Goal: Communication & Community: Answer question/provide support

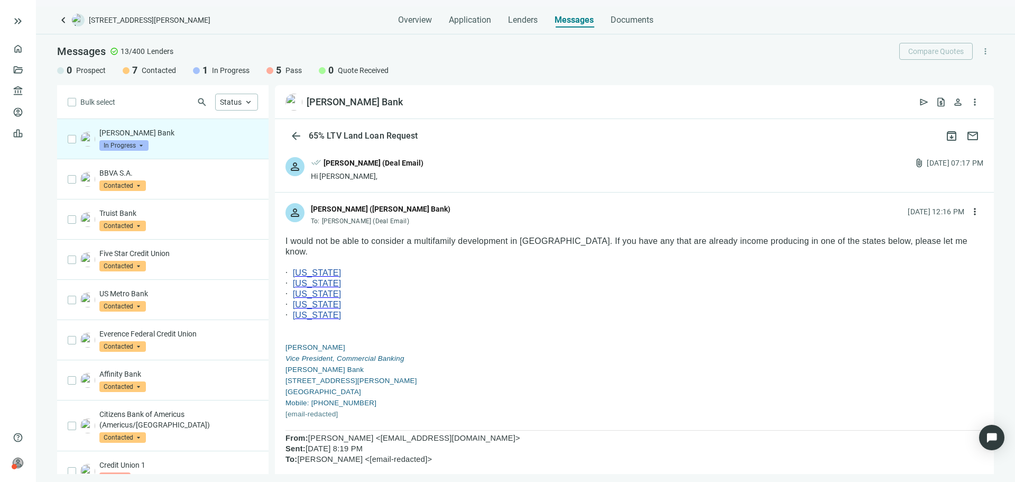
click at [401, 245] on span "I would not be able to consider a multifamily development in [GEOGRAPHIC_DATA].…" at bounding box center [627, 246] width 682 height 20
click at [396, 257] on p at bounding box center [635, 262] width 698 height 11
drag, startPoint x: 396, startPoint y: 249, endPoint x: 645, endPoint y: 319, distance: 258.3
click at [641, 332] on p at bounding box center [635, 336] width 698 height 11
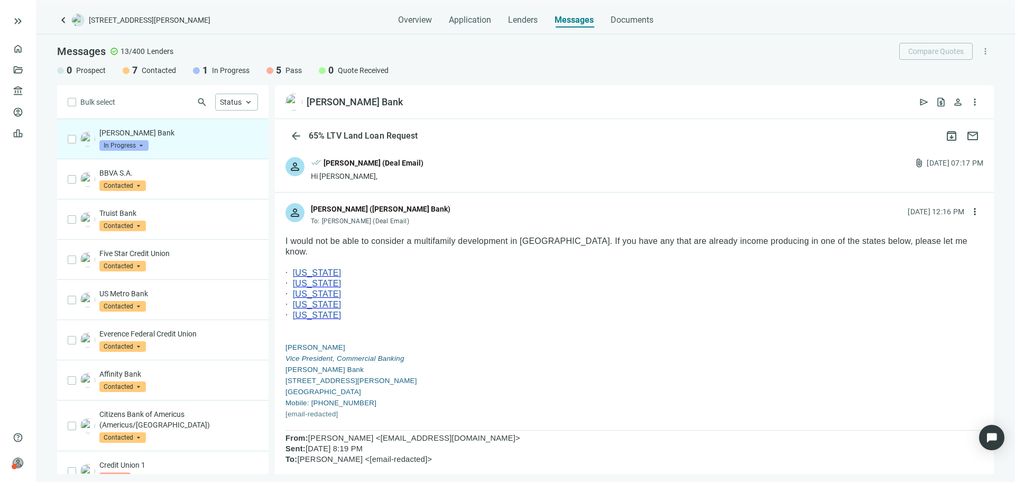
drag, startPoint x: 641, startPoint y: 332, endPoint x: 627, endPoint y: 236, distance: 96.2
click at [627, 236] on span "I would not be able to consider a multifamily development in [GEOGRAPHIC_DATA].…" at bounding box center [627, 246] width 682 height 20
drag, startPoint x: 588, startPoint y: 187, endPoint x: 348, endPoint y: 151, distance: 242.9
click at [588, 187] on div "person done_all [PERSON_NAME] (Deal Email) Hi [PERSON_NAME], attach_file [DATE]…" at bounding box center [634, 169] width 719 height 45
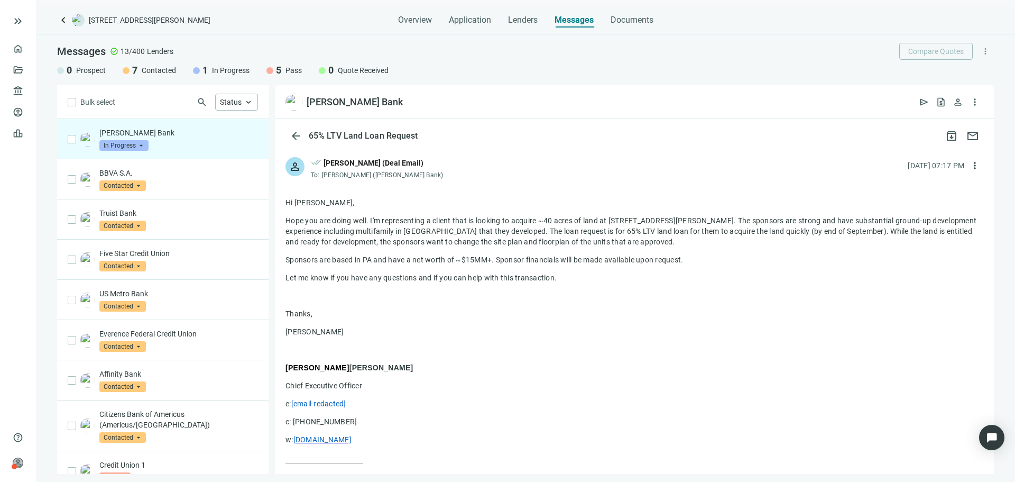
click at [138, 146] on span "In Progress" at bounding box center [123, 145] width 49 height 11
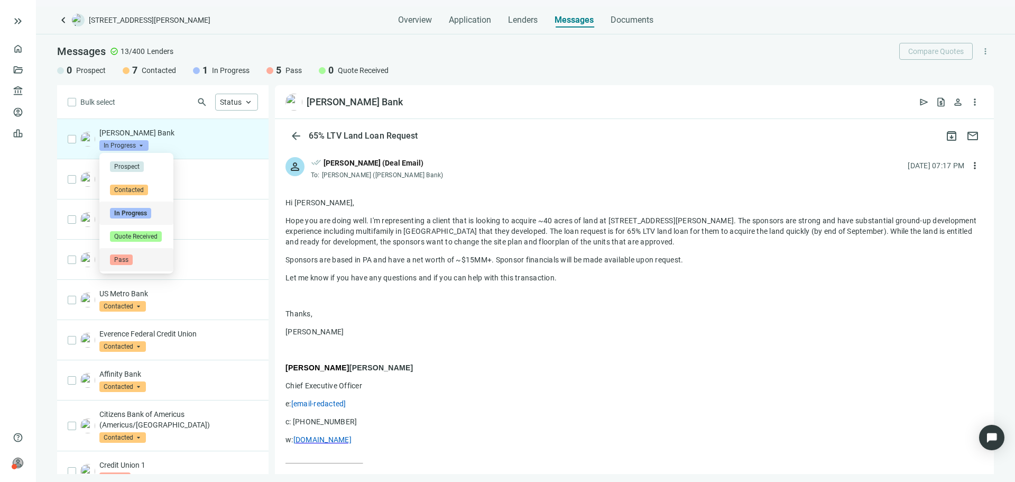
click at [133, 262] on div "Pass" at bounding box center [136, 259] width 53 height 11
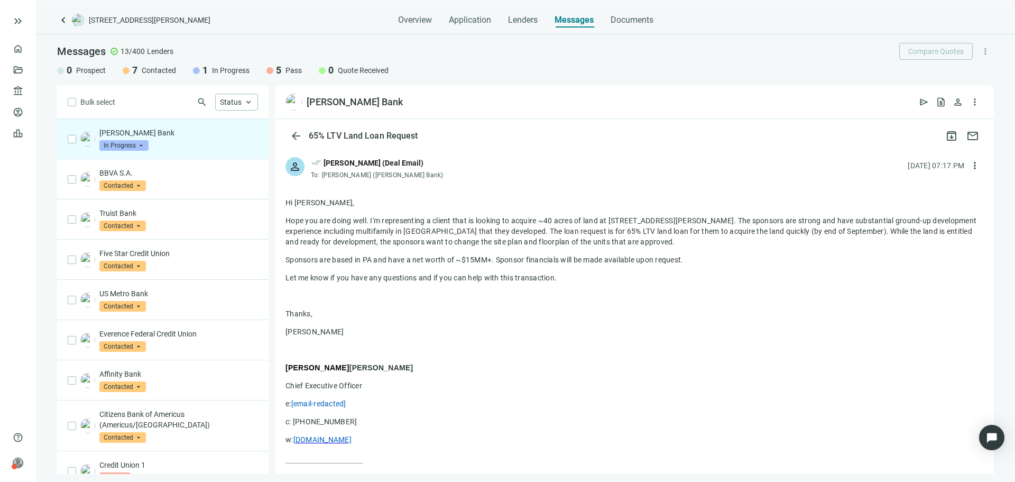
click at [669, 267] on div "Hi [PERSON_NAME], Hope you are doing well. I'm representing a client that is lo…" at bounding box center [635, 339] width 698 height 285
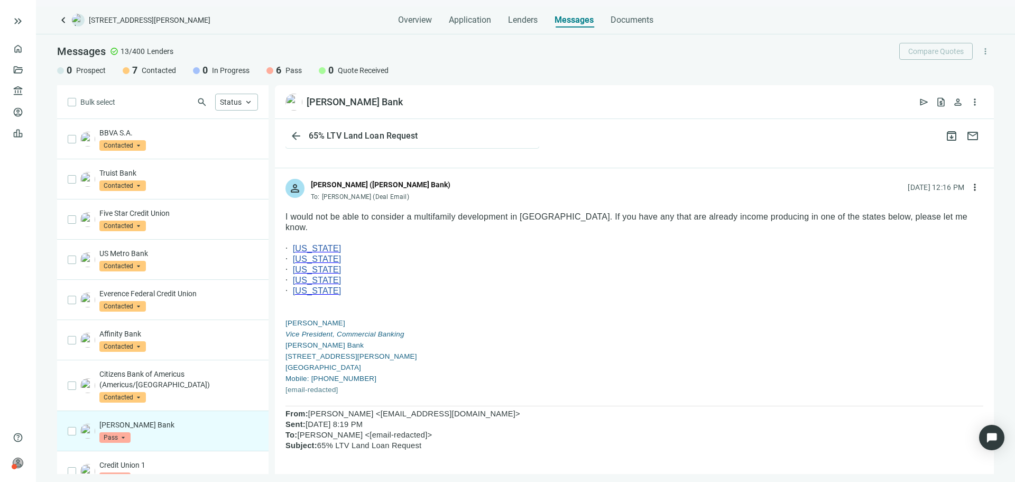
scroll to position [370, 0]
click at [322, 273] on span "[US_STATE]" at bounding box center [317, 277] width 49 height 9
